Goal: Navigation & Orientation: Find specific page/section

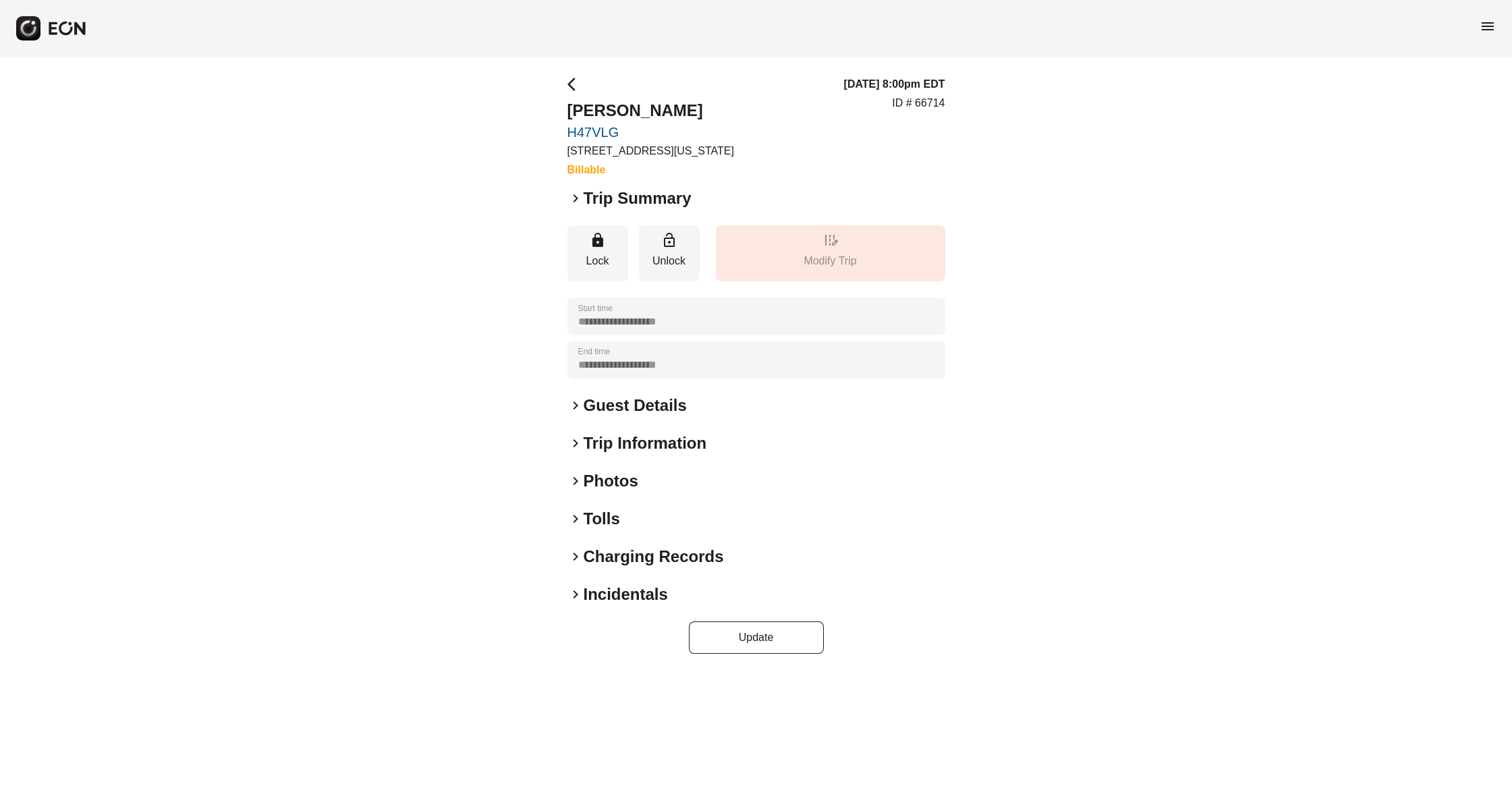
click at [619, 474] on h2 "Photos" at bounding box center [610, 481] width 55 height 22
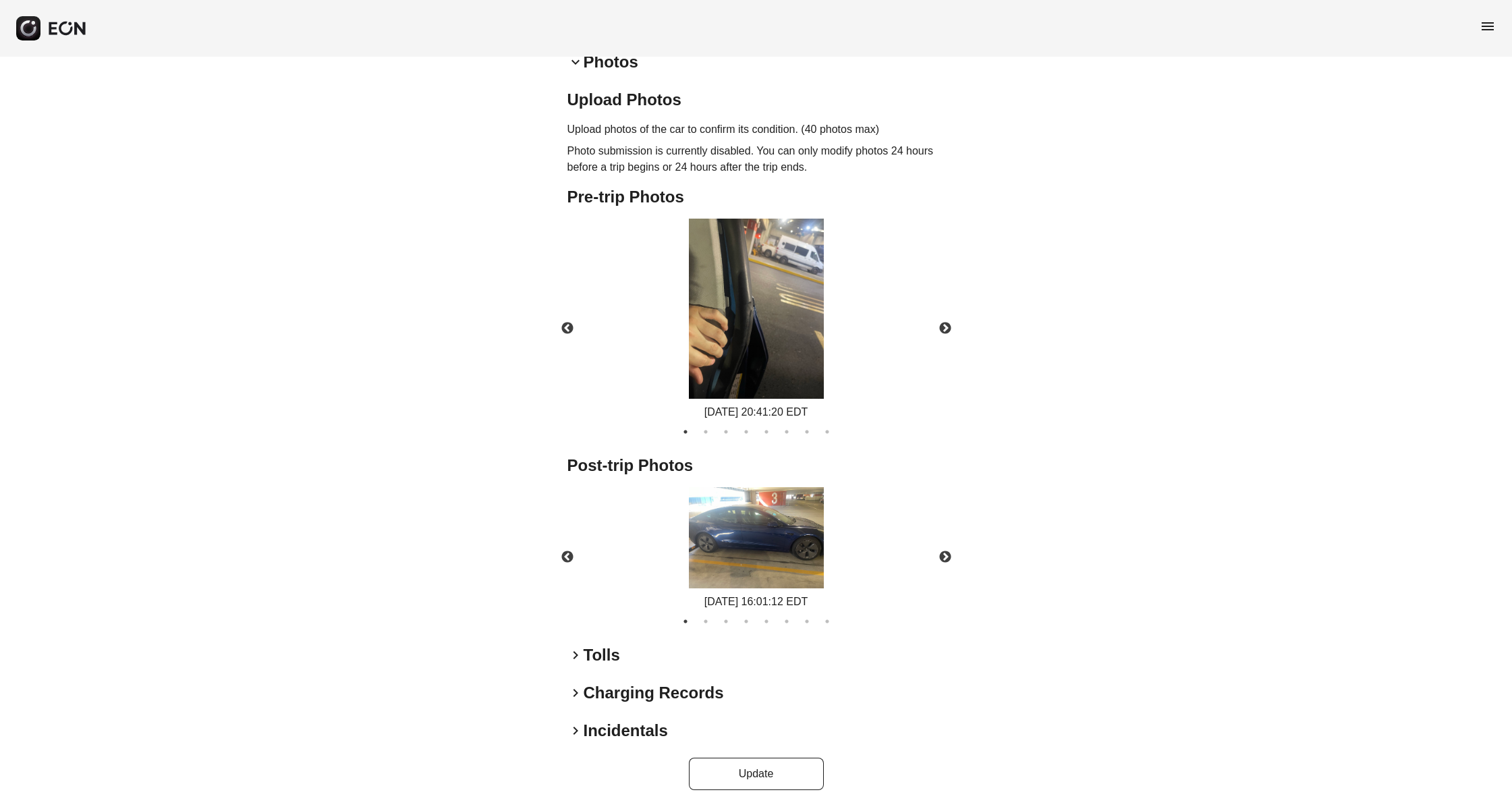
scroll to position [419, 0]
click at [942, 552] on button "Next" at bounding box center [945, 556] width 47 height 47
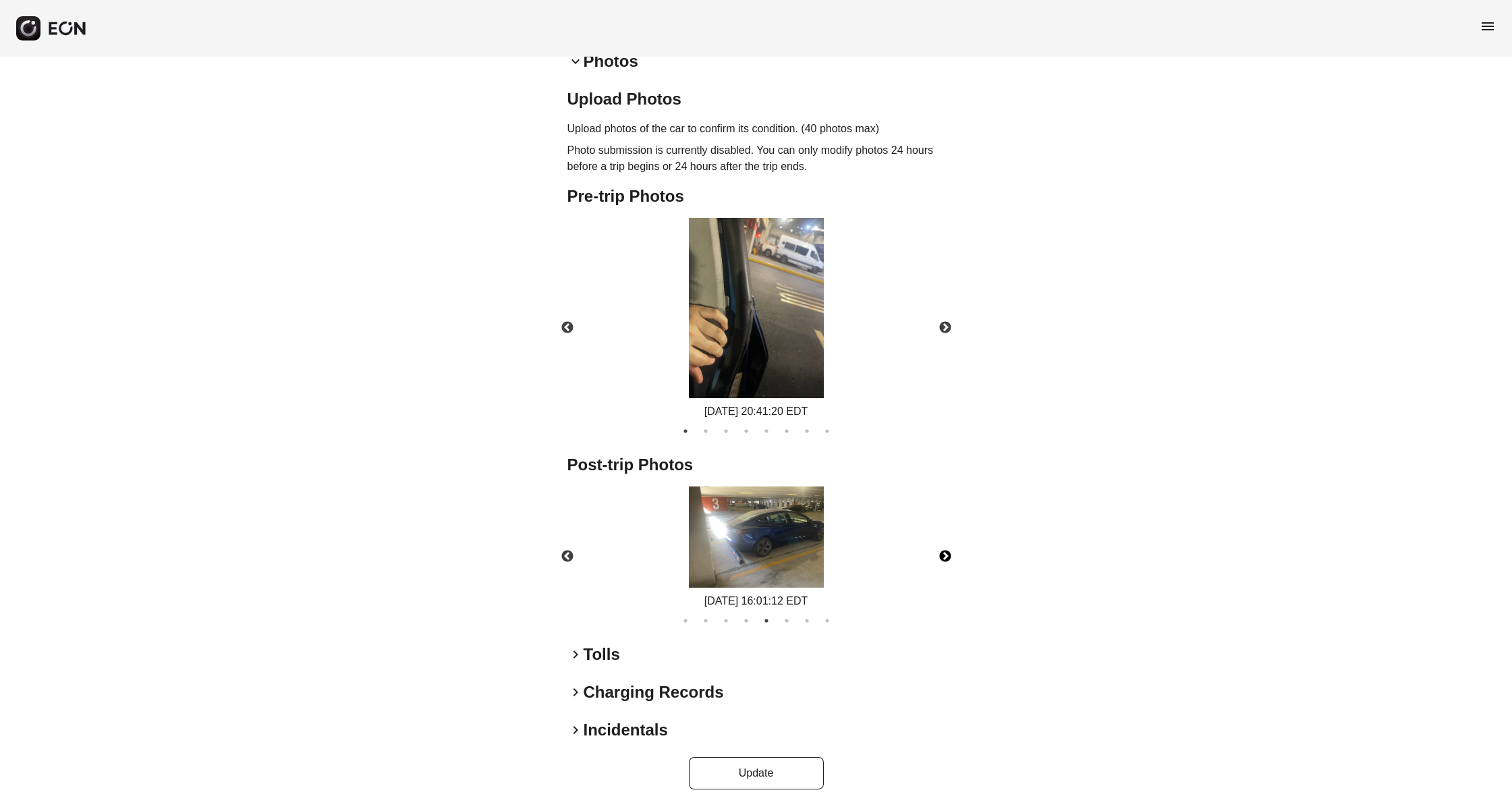
click at [942, 552] on button "Next" at bounding box center [945, 556] width 47 height 47
click at [736, 527] on img at bounding box center [756, 537] width 135 height 101
click at [949, 548] on button "Next" at bounding box center [945, 556] width 47 height 47
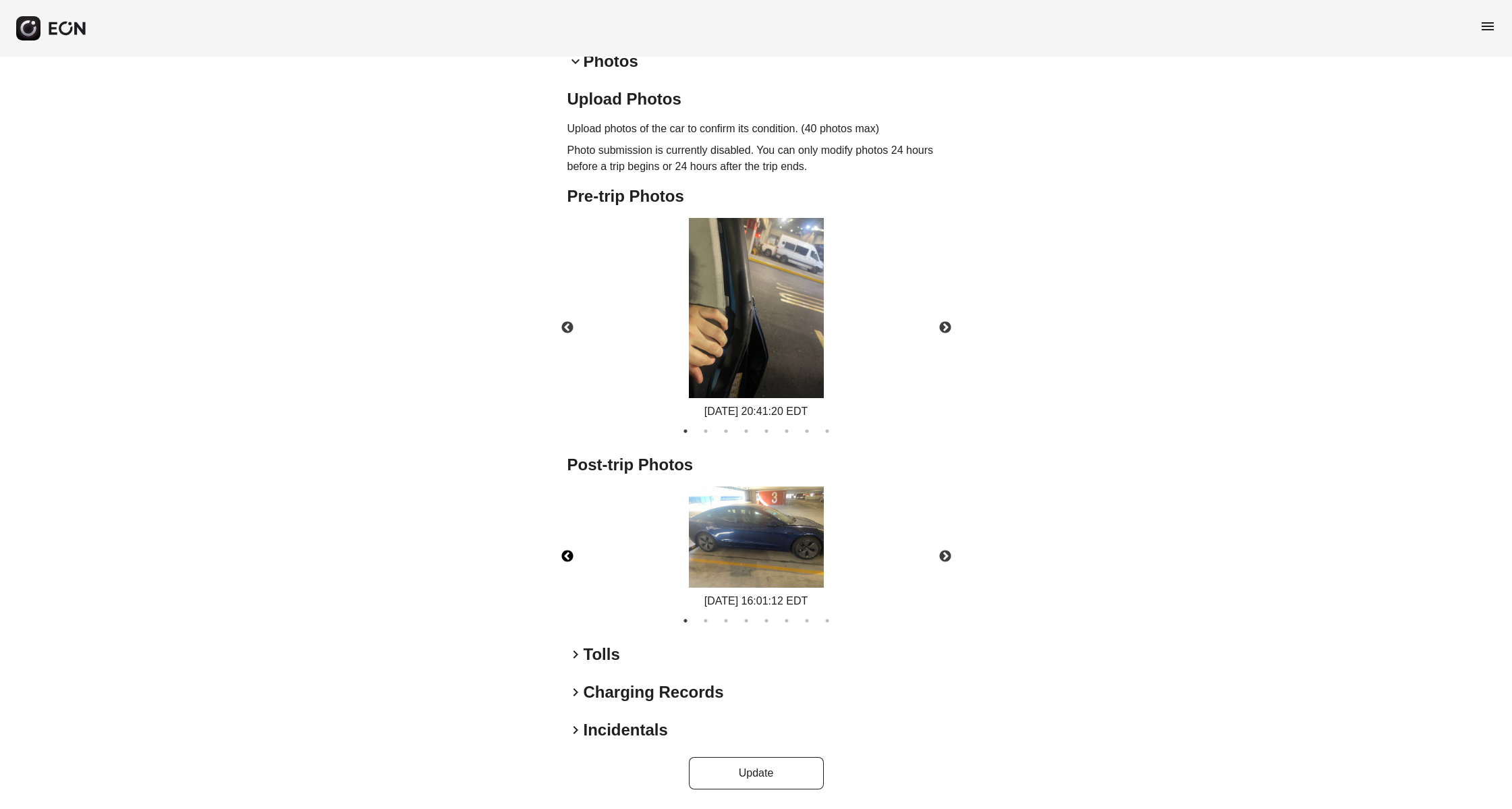
click at [571, 557] on button "Previous" at bounding box center [567, 556] width 47 height 47
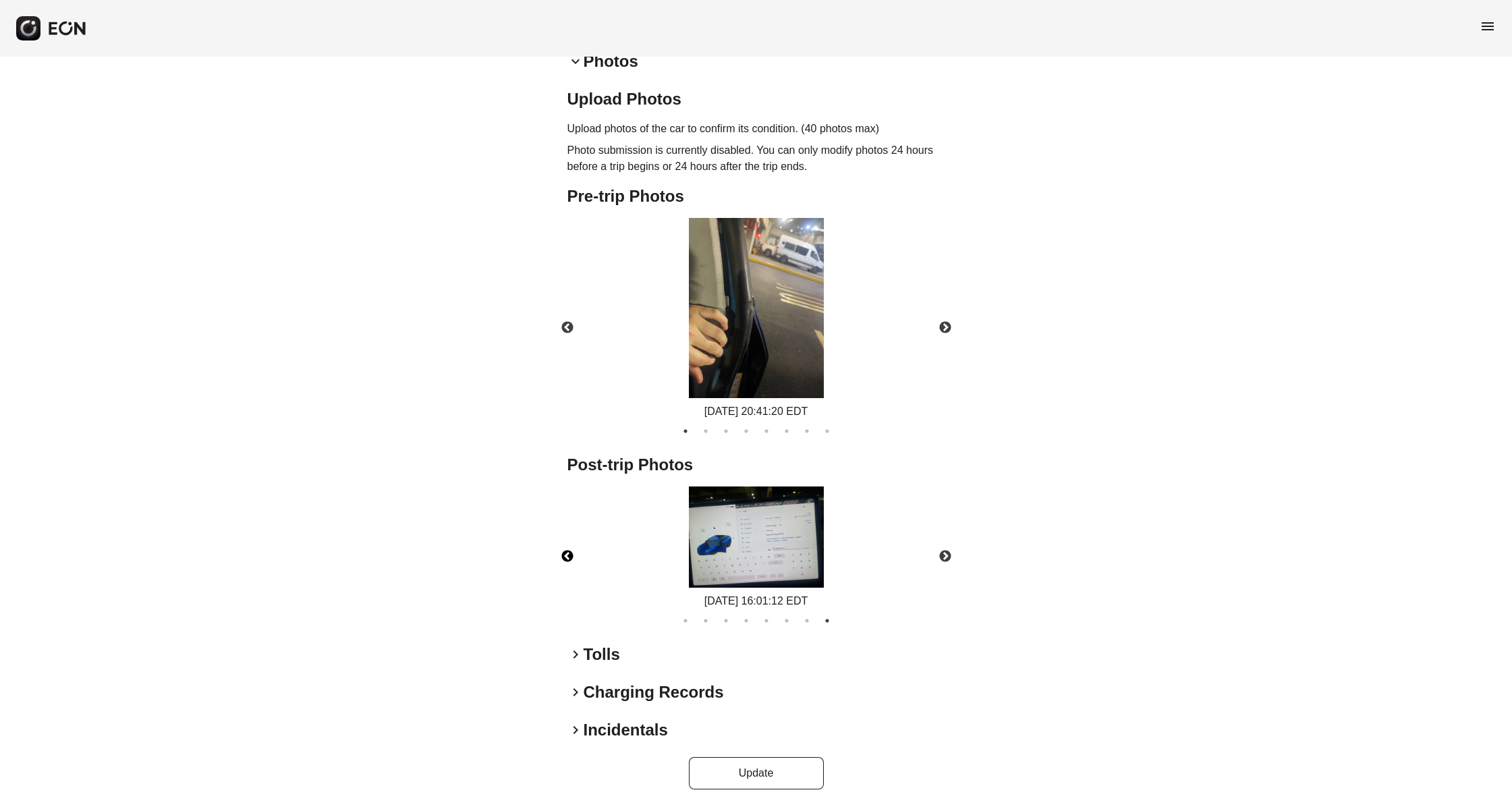
click at [571, 557] on button "Previous" at bounding box center [567, 556] width 47 height 47
click at [945, 558] on button "Next" at bounding box center [945, 556] width 47 height 47
click at [793, 553] on img at bounding box center [756, 537] width 135 height 101
